Goal: Task Accomplishment & Management: Complete application form

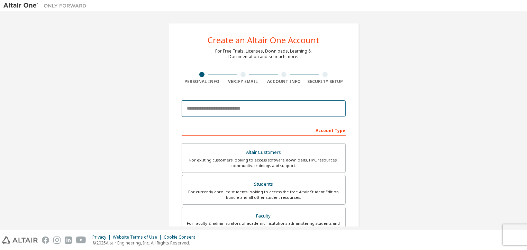
click at [278, 113] on input "email" at bounding box center [264, 108] width 164 height 17
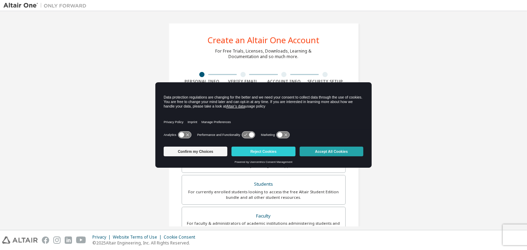
click at [321, 152] on button "Accept All Cookies" at bounding box center [332, 152] width 64 height 10
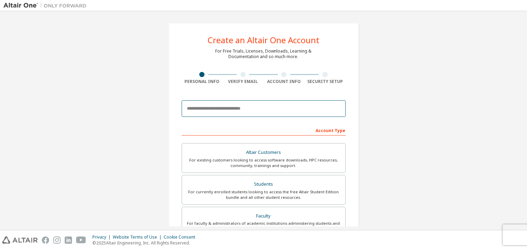
click at [236, 107] on input "email" at bounding box center [264, 108] width 164 height 17
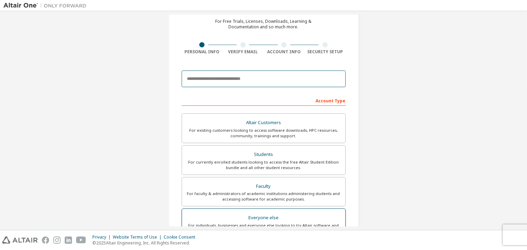
scroll to position [15, 0]
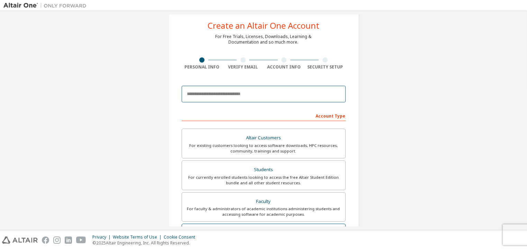
click at [291, 96] on input "email" at bounding box center [264, 94] width 164 height 17
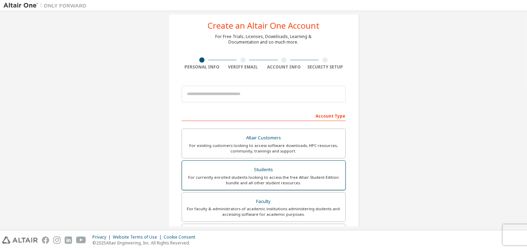
click at [280, 178] on div "For currently enrolled students looking to access the free Altair Student Editi…" at bounding box center [263, 180] width 155 height 11
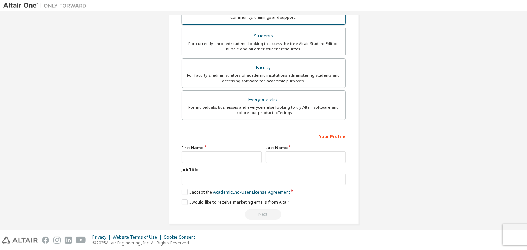
scroll to position [171, 0]
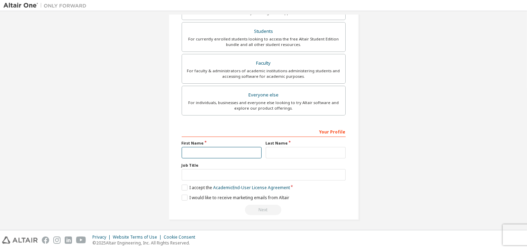
click at [228, 150] on input "text" at bounding box center [222, 152] width 80 height 11
click at [283, 150] on input "text" at bounding box center [306, 152] width 80 height 11
click at [202, 150] on input "****" at bounding box center [222, 152] width 80 height 11
type input "*"
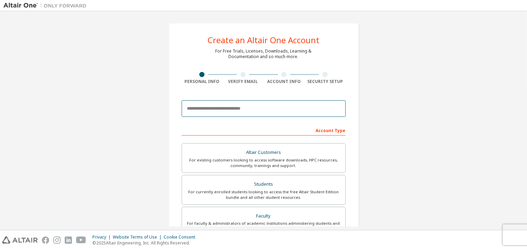
click at [196, 115] on input "email" at bounding box center [264, 108] width 164 height 17
